Goal: Information Seeking & Learning: Learn about a topic

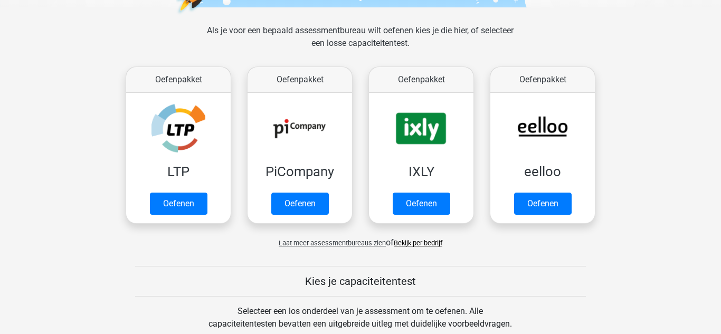
scroll to position [143, 0]
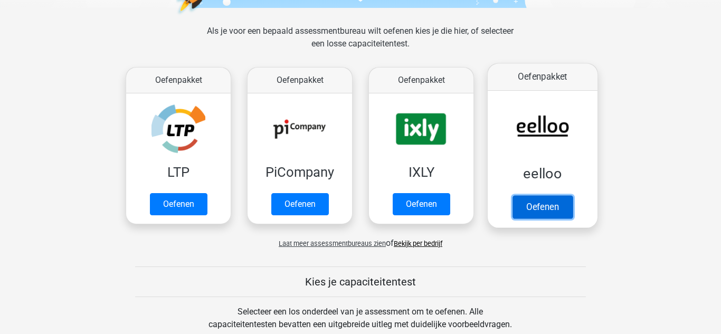
click at [541, 202] on link "Oefenen" at bounding box center [542, 206] width 60 height 23
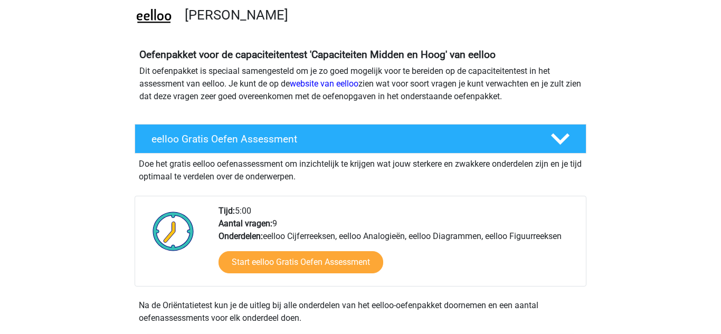
scroll to position [78, 0]
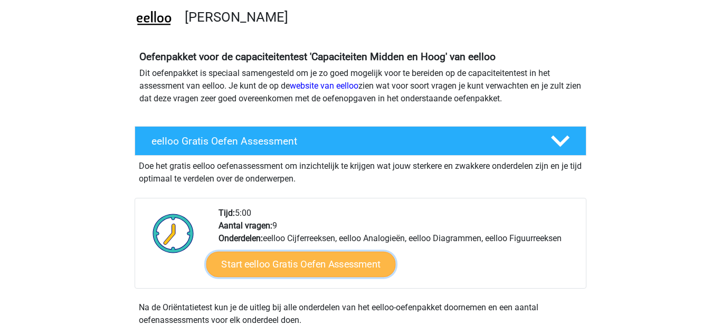
click at [320, 267] on link "Start eelloo Gratis Oefen Assessment" at bounding box center [300, 264] width 189 height 25
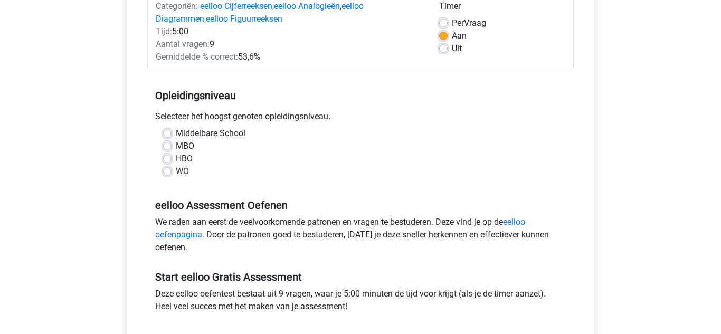
scroll to position [148, 0]
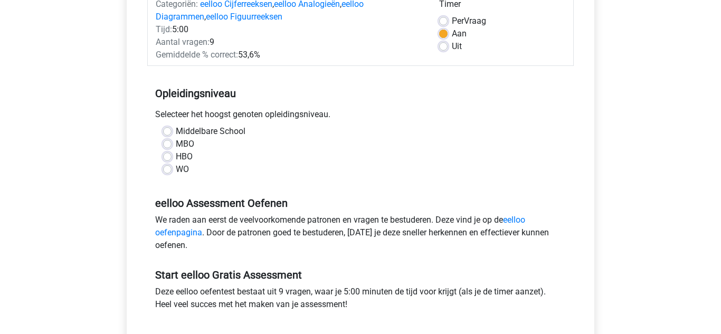
click at [176, 130] on label "Middelbare School" at bounding box center [211, 131] width 70 height 13
click at [167, 130] on input "Middelbare School" at bounding box center [167, 130] width 8 height 11
radio input "true"
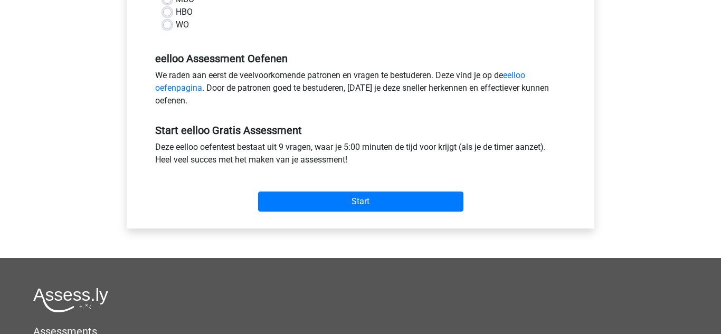
scroll to position [297, 0]
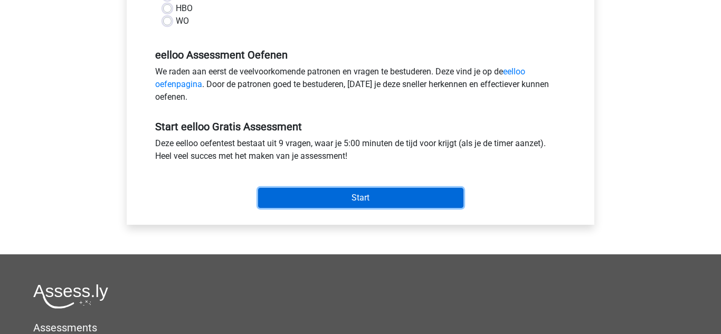
click at [431, 196] on input "Start" at bounding box center [360, 198] width 205 height 20
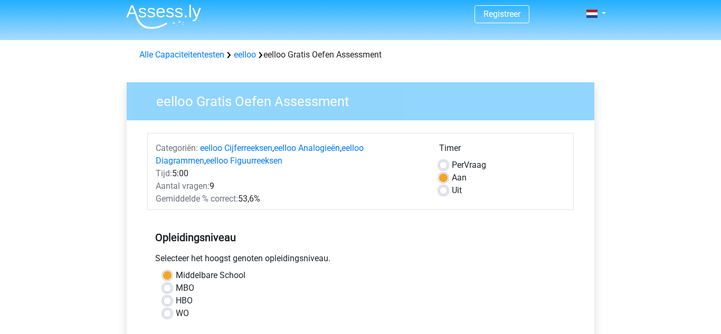
scroll to position [0, 0]
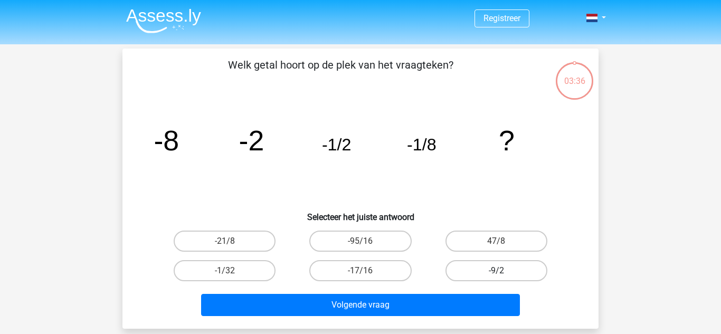
click at [510, 273] on label "-9/2" at bounding box center [496, 270] width 102 height 21
click at [503, 273] on input "-9/2" at bounding box center [499, 274] width 7 height 7
radio input "true"
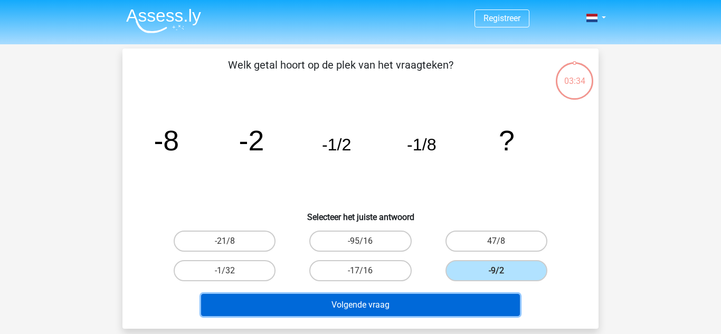
click at [467, 308] on button "Volgende vraag" at bounding box center [360, 305] width 319 height 22
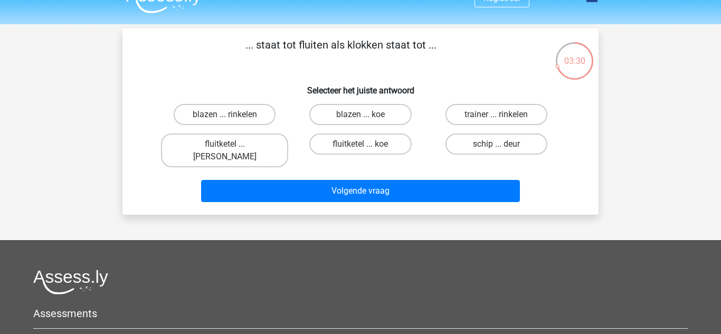
scroll to position [25, 0]
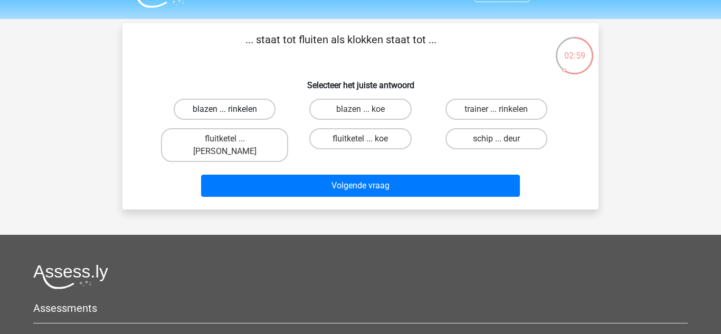
click at [244, 113] on label "blazen ... rinkelen" at bounding box center [225, 109] width 102 height 21
click at [232, 113] on input "blazen ... rinkelen" at bounding box center [228, 112] width 7 height 7
radio input "true"
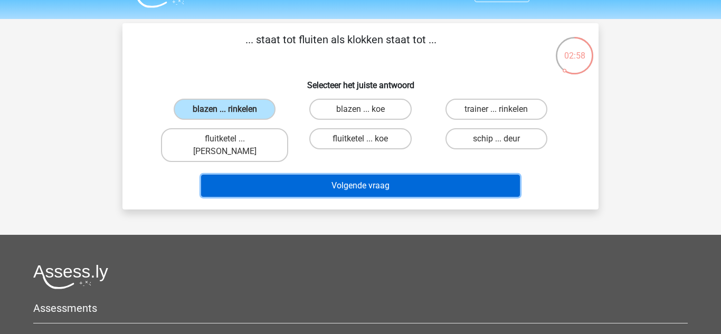
click at [339, 177] on button "Volgende vraag" at bounding box center [360, 186] width 319 height 22
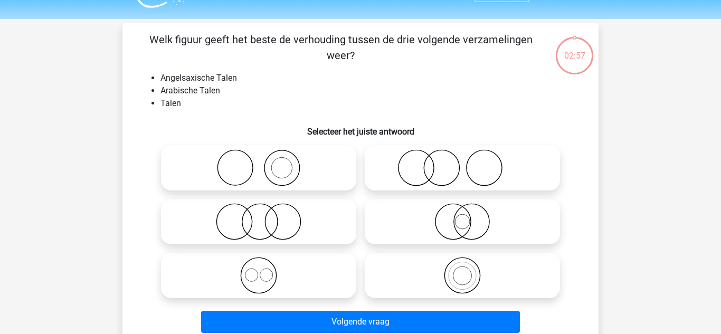
scroll to position [49, 0]
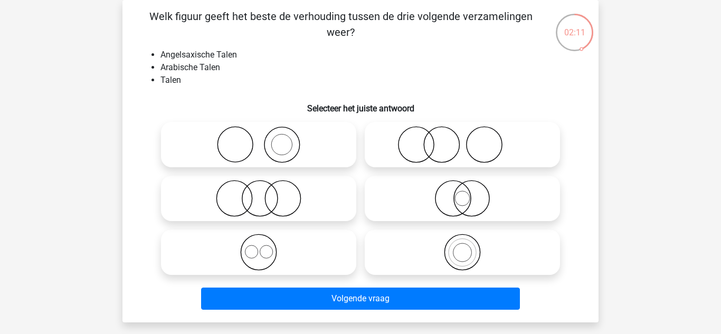
click at [461, 242] on icon at bounding box center [462, 252] width 187 height 37
click at [462, 242] on input "radio" at bounding box center [465, 243] width 7 height 7
radio input "true"
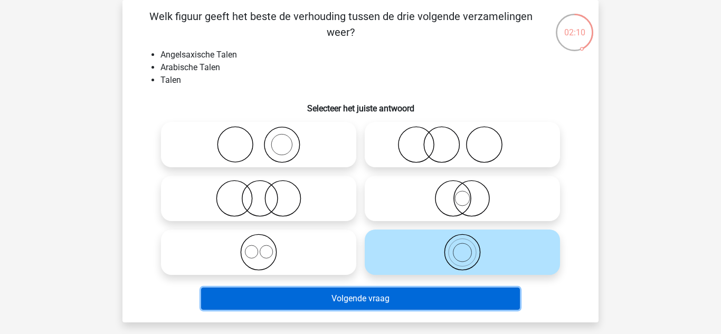
click at [440, 288] on button "Volgende vraag" at bounding box center [360, 299] width 319 height 22
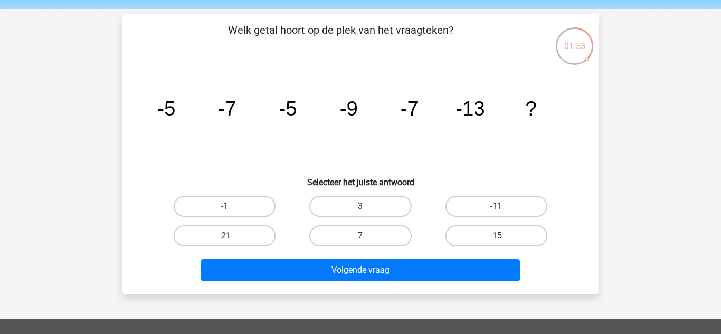
scroll to position [34, 0]
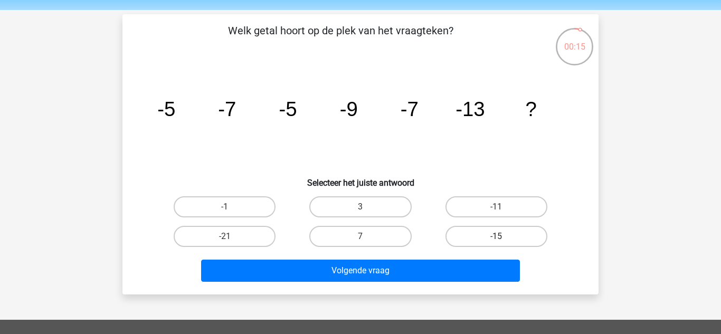
click at [476, 243] on label "-15" at bounding box center [496, 236] width 102 height 21
click at [496, 243] on input "-15" at bounding box center [499, 239] width 7 height 7
radio input "true"
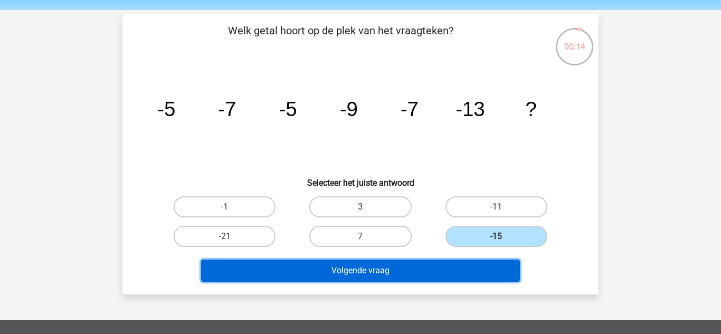
click at [445, 278] on button "Volgende vraag" at bounding box center [360, 271] width 319 height 22
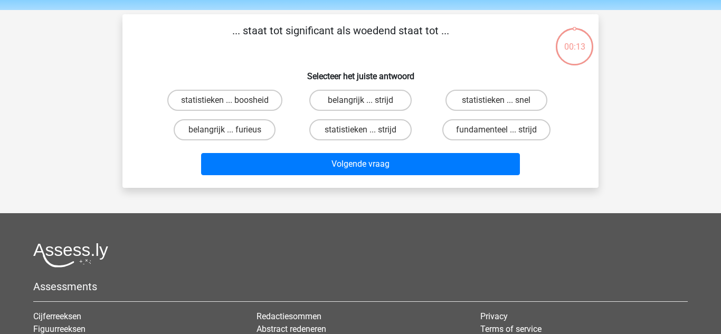
scroll to position [49, 0]
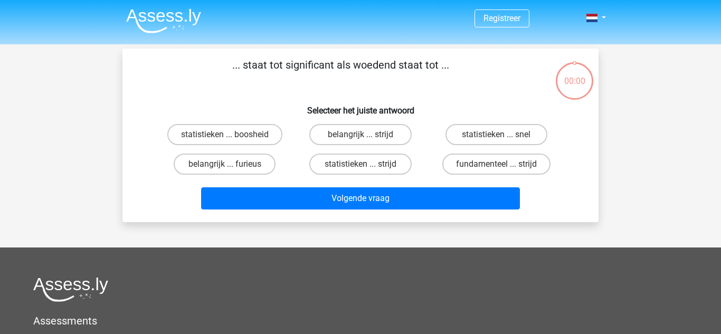
scroll to position [49, 0]
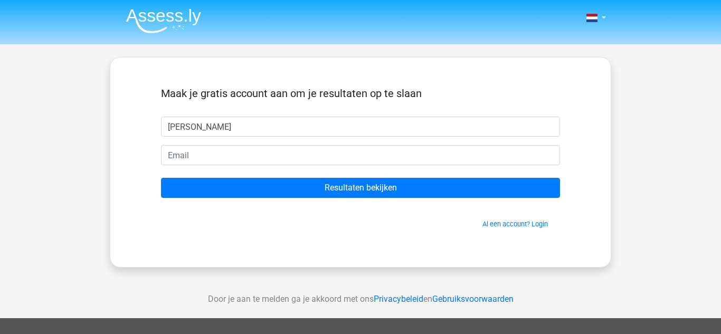
type input "[PERSON_NAME]"
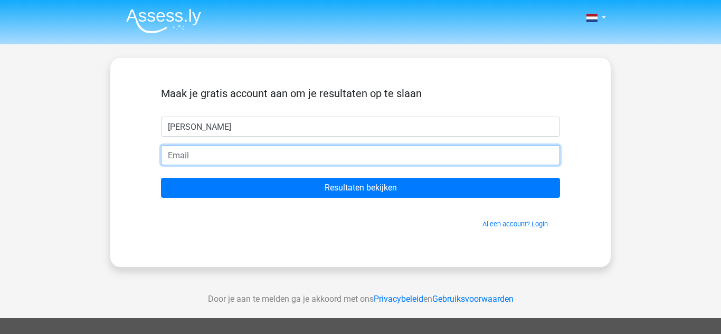
click at [237, 156] on input "email" at bounding box center [360, 155] width 399 height 20
type input "[EMAIL_ADDRESS][DOMAIN_NAME]"
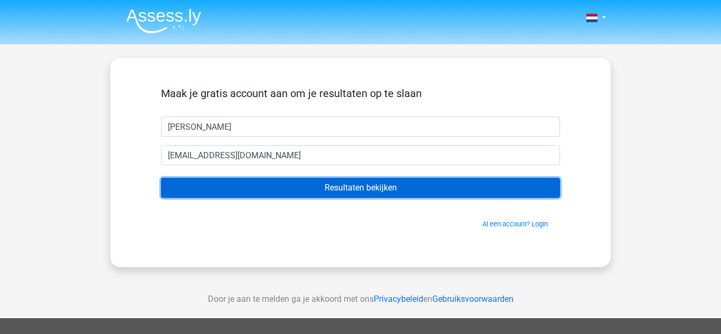
click at [324, 193] on input "Resultaten bekijken" at bounding box center [360, 188] width 399 height 20
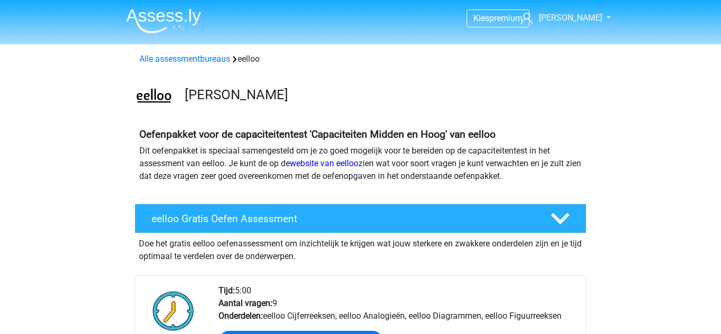
scroll to position [78, 0]
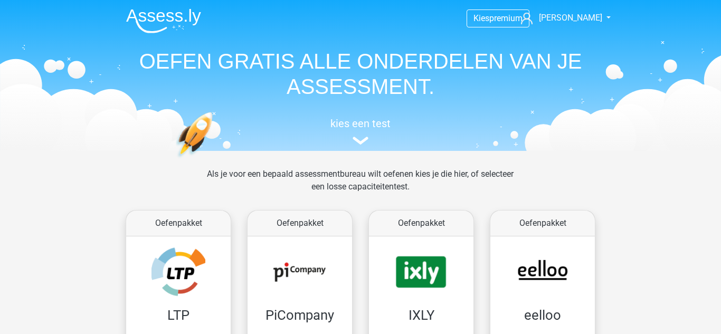
scroll to position [143, 0]
